Goal: Task Accomplishment & Management: Manage account settings

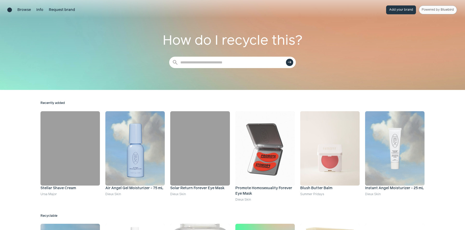
click at [428, 10] on link "Powered by Bluebird" at bounding box center [438, 9] width 38 height 9
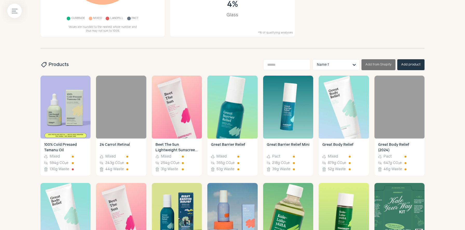
scroll to position [145, 0]
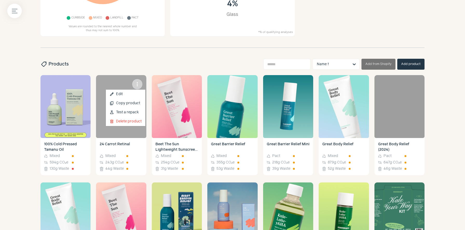
click at [136, 83] on span "more_vert" at bounding box center [137, 84] width 6 height 6
click at [125, 95] on link "edit Edit" at bounding box center [125, 94] width 39 height 9
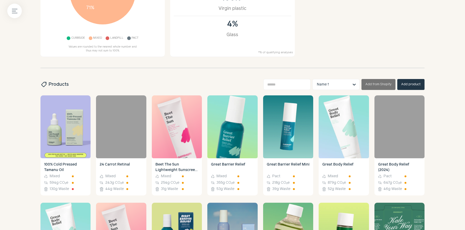
scroll to position [125, 0]
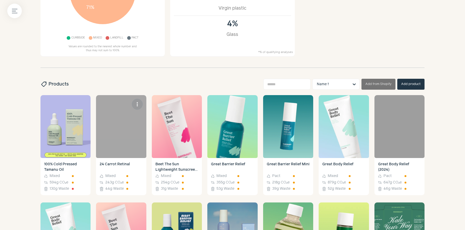
click at [121, 132] on div at bounding box center [121, 126] width 50 height 63
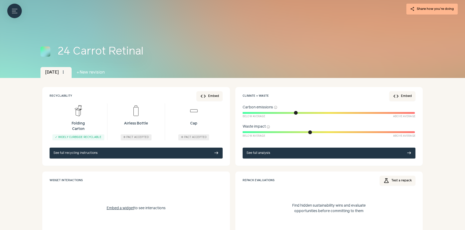
click at [46, 51] on img at bounding box center [46, 51] width 10 height 10
click at [66, 73] on span "more_vert" at bounding box center [63, 72] width 5 height 5
click at [74, 106] on link "edit Edit" at bounding box center [78, 104] width 36 height 11
click at [16, 10] on icon "Menu button" at bounding box center [14, 10] width 5 height 5
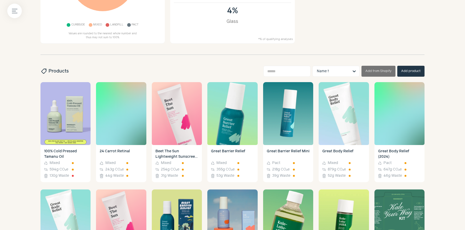
scroll to position [140, 0]
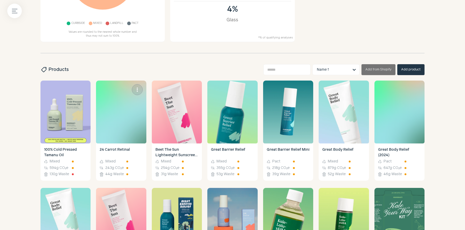
click at [115, 107] on img at bounding box center [121, 112] width 50 height 63
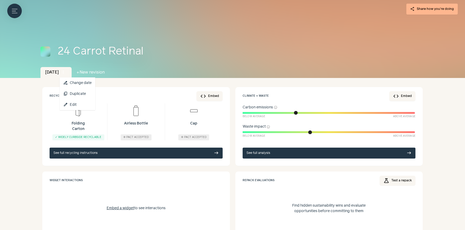
click at [66, 73] on span "more_vert" at bounding box center [63, 72] width 5 height 5
click at [75, 105] on link "edit Edit" at bounding box center [78, 104] width 36 height 11
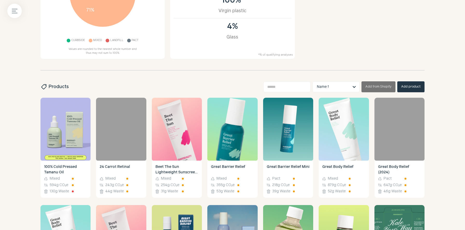
scroll to position [123, 0]
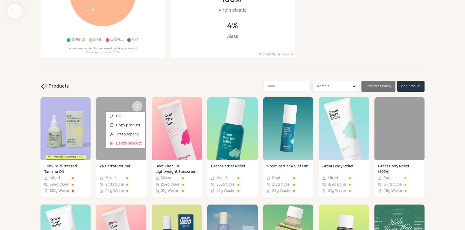
click at [137, 107] on span "more_vert" at bounding box center [137, 106] width 6 height 6
click at [134, 114] on link "edit Edit" at bounding box center [125, 116] width 39 height 9
